Goal: Task Accomplishment & Management: Manage account settings

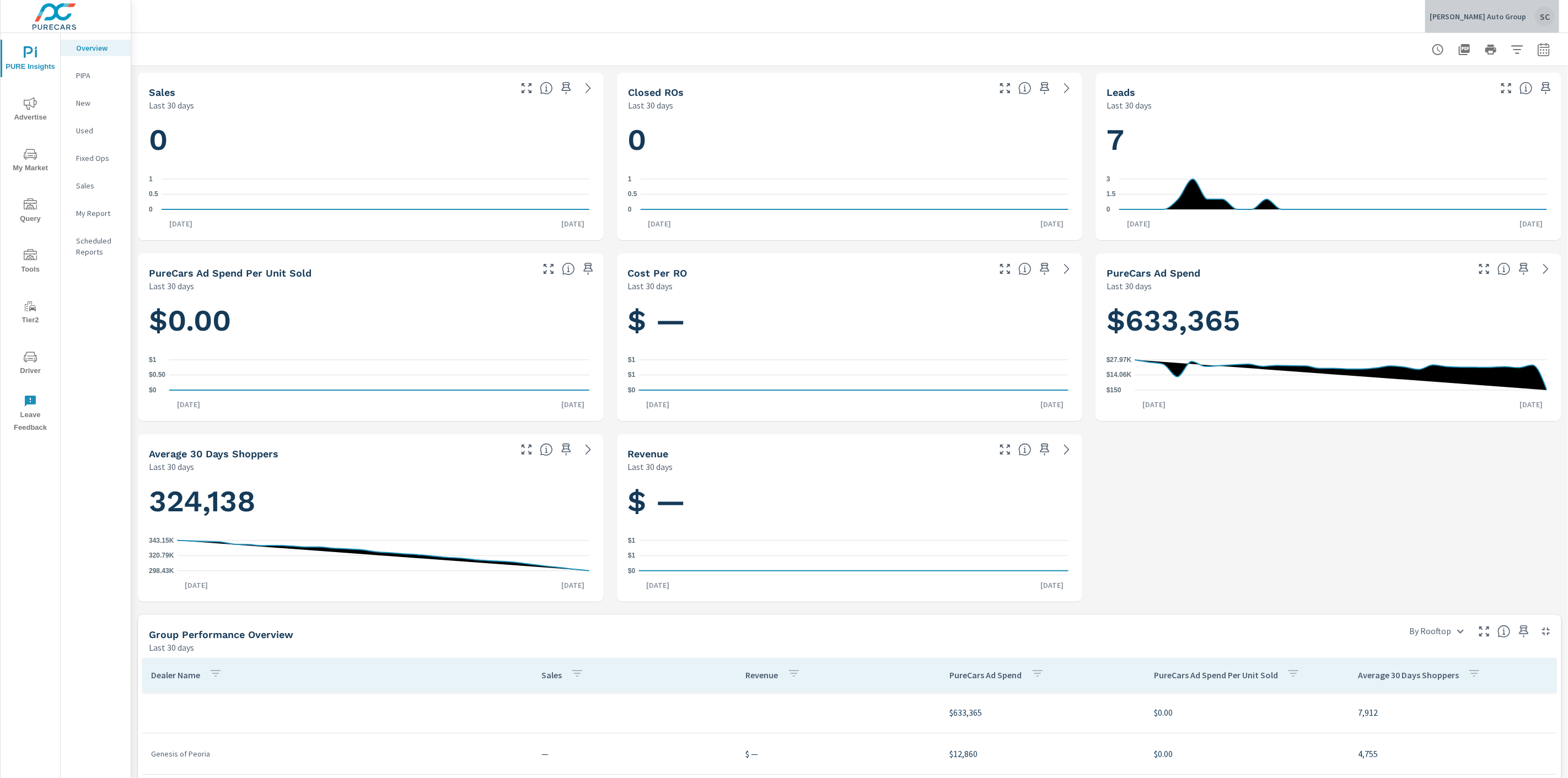
click at [1546, 14] on div "SC" at bounding box center [1545, 16] width 20 height 20
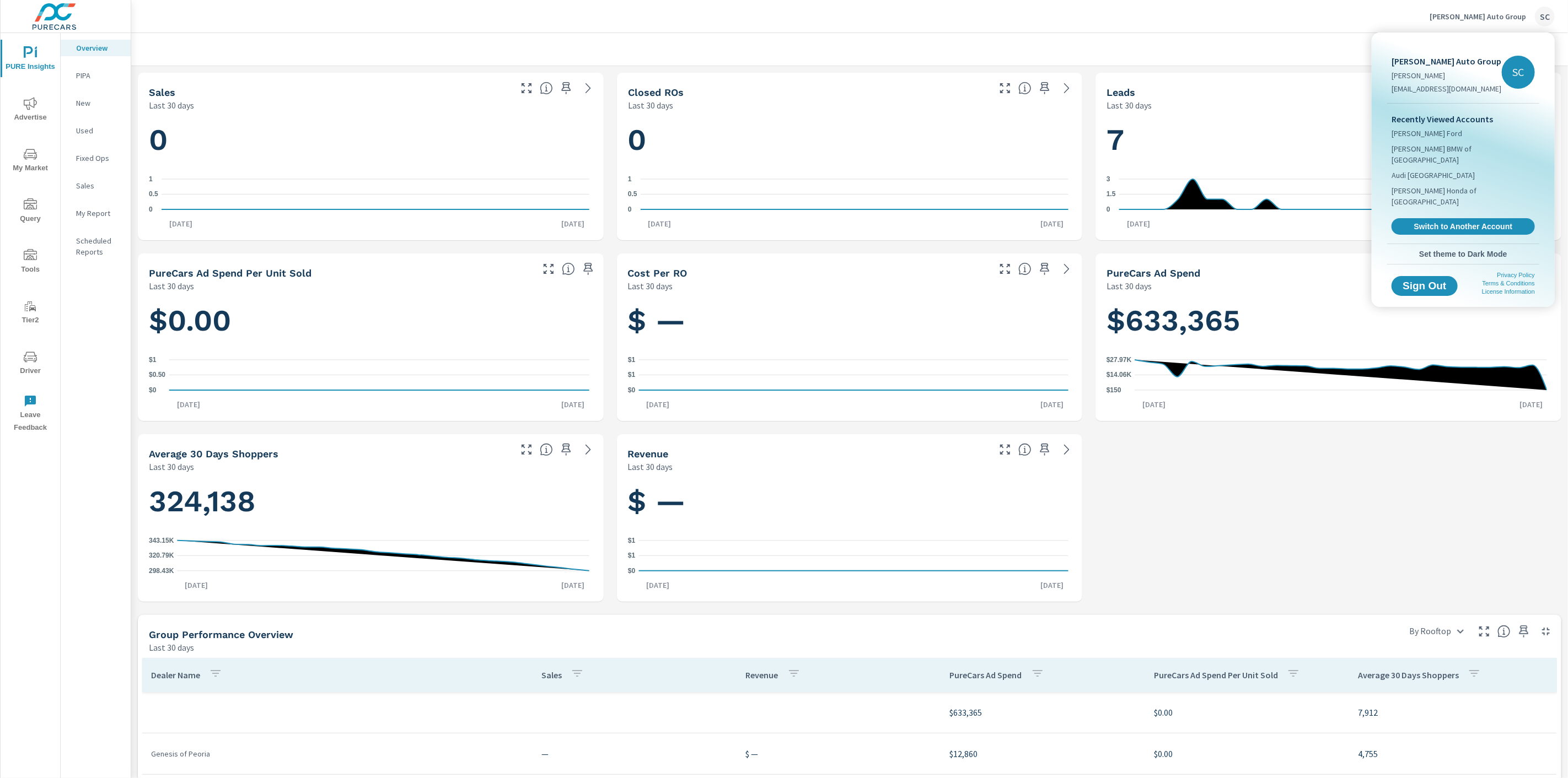
drag, startPoint x: 1494, startPoint y: 205, endPoint x: 1483, endPoint y: 197, distance: 13.6
click at [1494, 222] on span "Switch to Another Account" at bounding box center [1463, 226] width 131 height 10
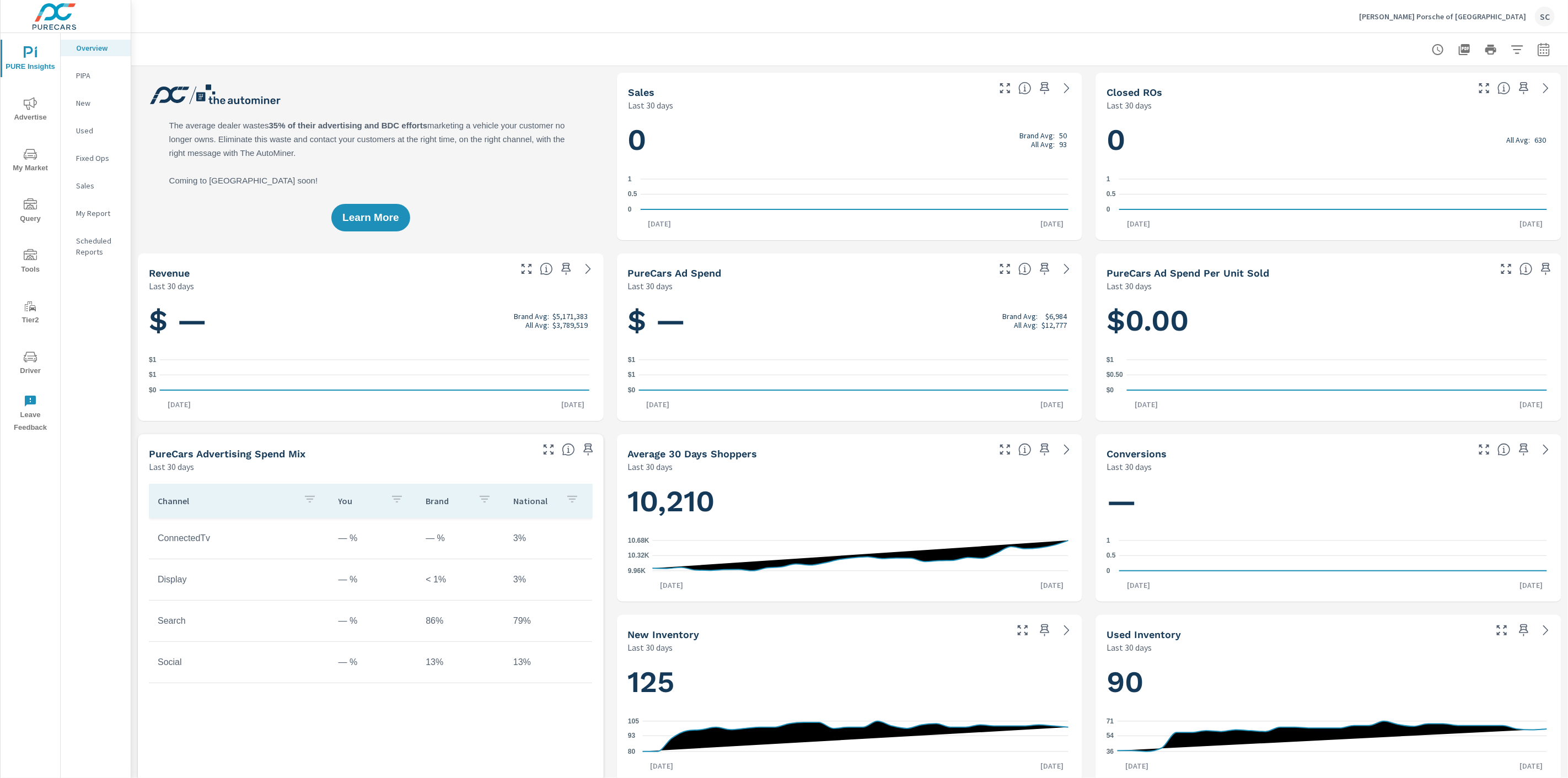
drag, startPoint x: 851, startPoint y: 47, endPoint x: 858, endPoint y: 50, distance: 7.6
click at [852, 47] on div at bounding box center [849, 49] width 1410 height 33
click at [1546, 18] on div "SC" at bounding box center [1545, 16] width 20 height 20
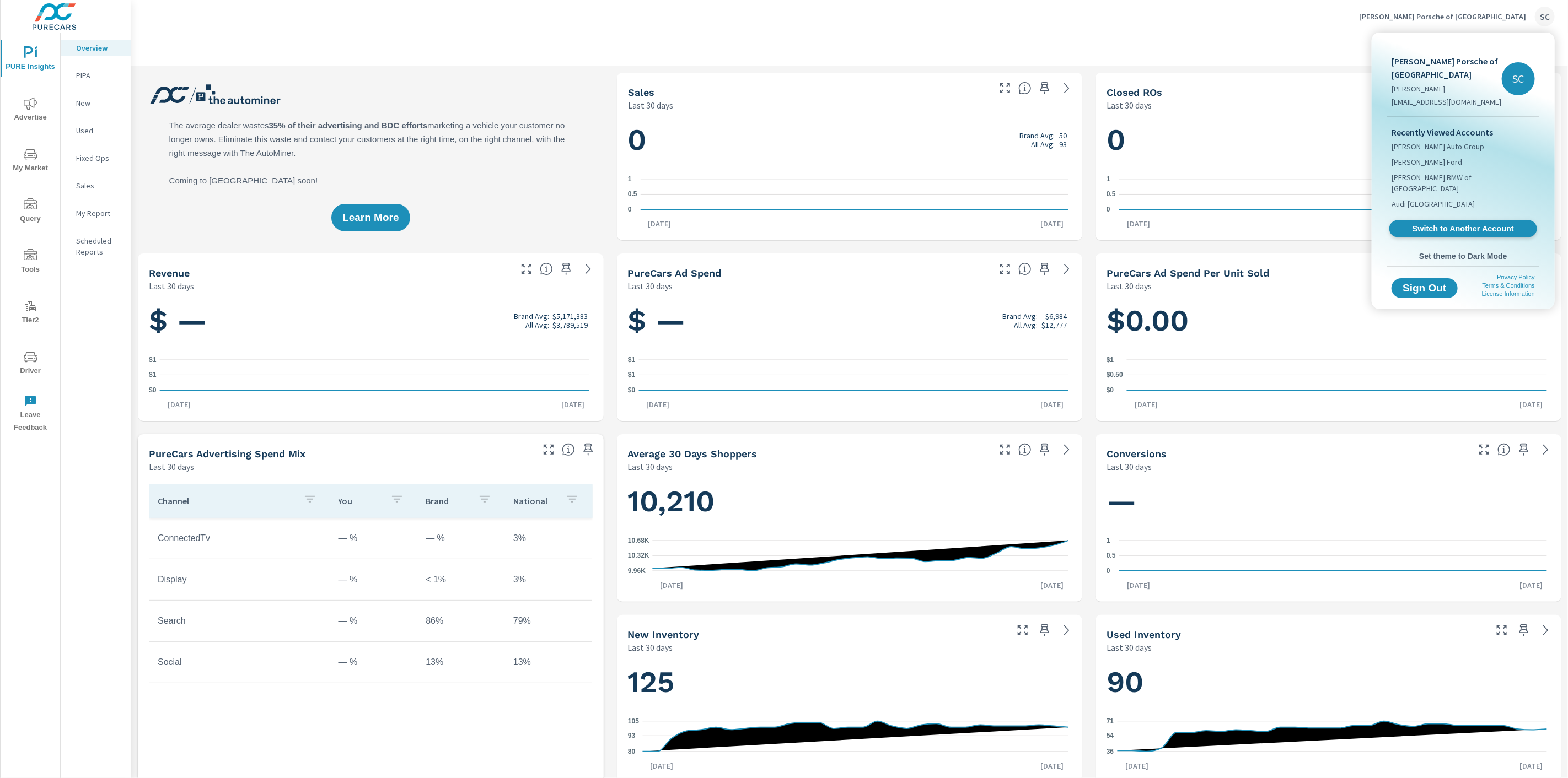
click at [1508, 224] on span "Switch to Another Account" at bounding box center [1463, 229] width 135 height 10
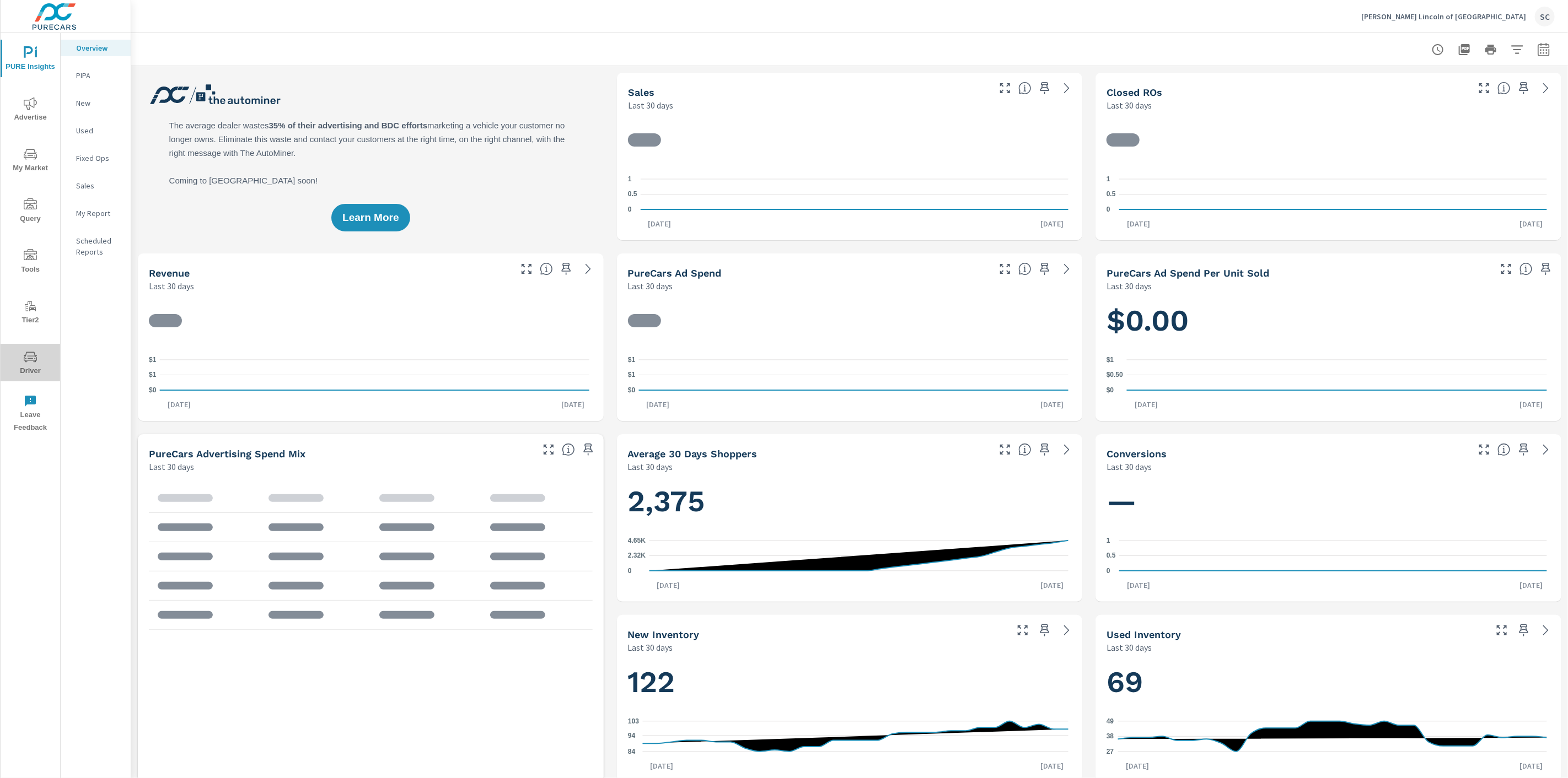
drag, startPoint x: 34, startPoint y: 361, endPoint x: 48, endPoint y: 358, distance: 14.3
click at [35, 361] on icon "nav menu" at bounding box center [30, 357] width 13 height 10
